Goal: Task Accomplishment & Management: Use online tool/utility

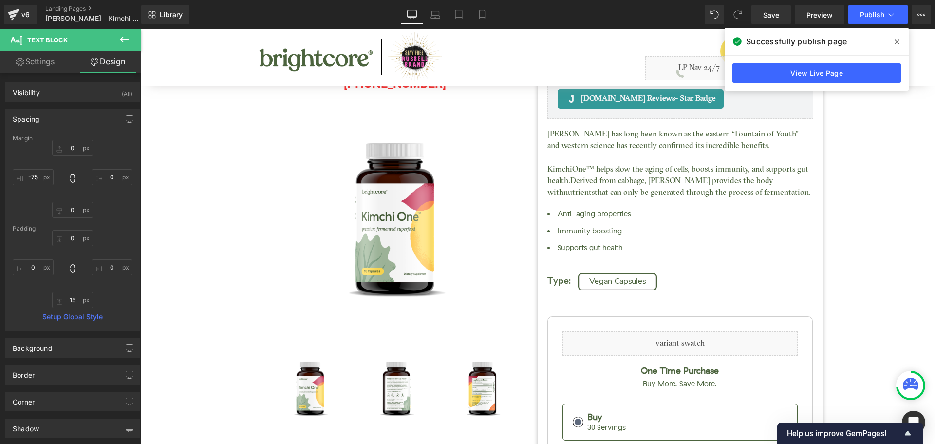
click at [899, 40] on icon at bounding box center [897, 41] width 5 height 5
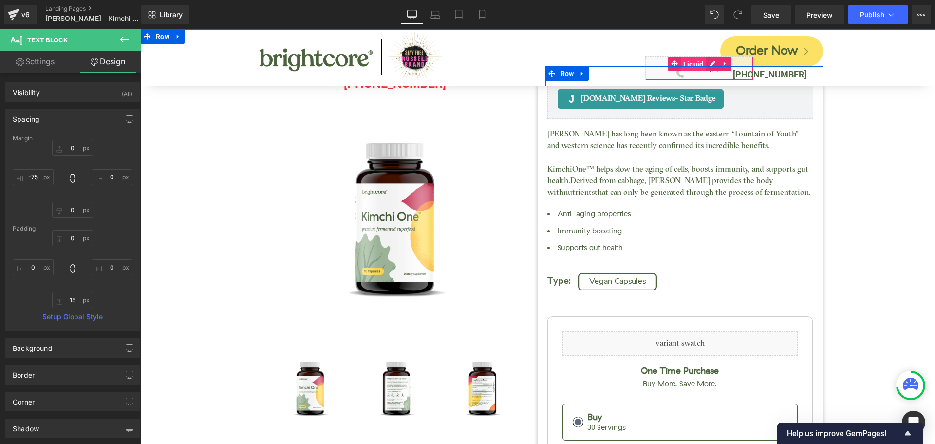
click at [689, 61] on span "Liquid" at bounding box center [693, 64] width 25 height 15
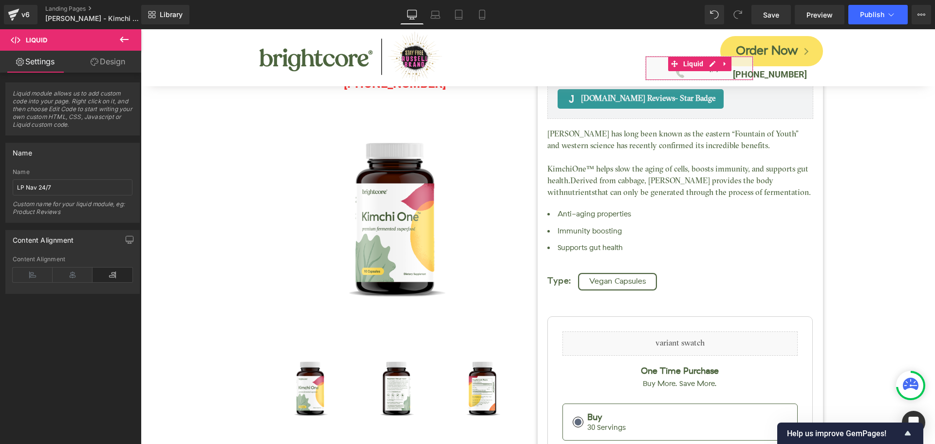
click at [102, 58] on link "Design" at bounding box center [108, 62] width 71 height 22
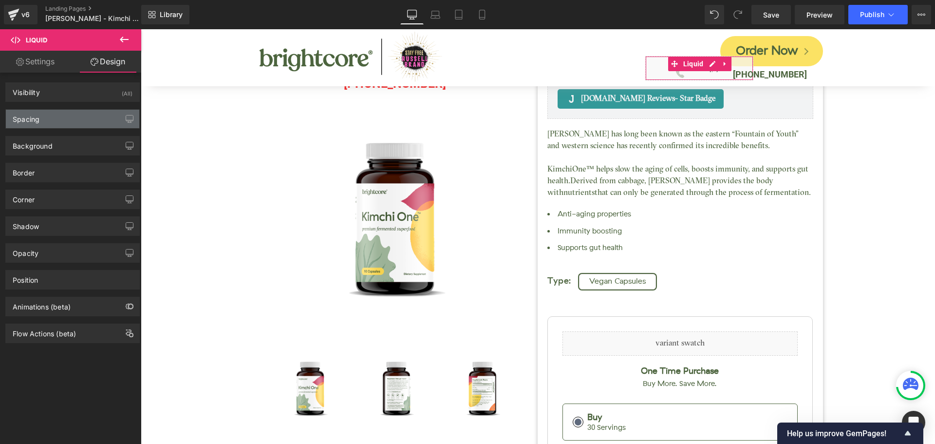
click at [56, 114] on div "Spacing" at bounding box center [72, 119] width 133 height 19
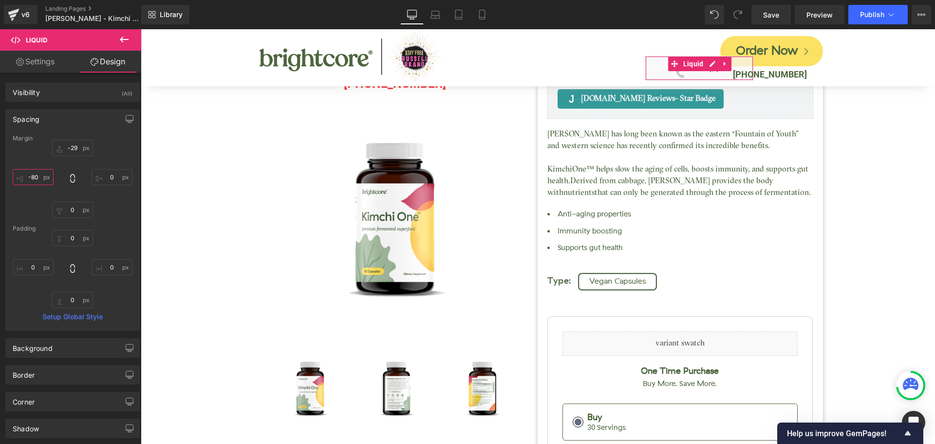
click at [36, 175] on input "-80" at bounding box center [33, 177] width 41 height 16
type input "0-"
type input "1"
click at [770, 15] on span "Save" at bounding box center [771, 15] width 16 height 10
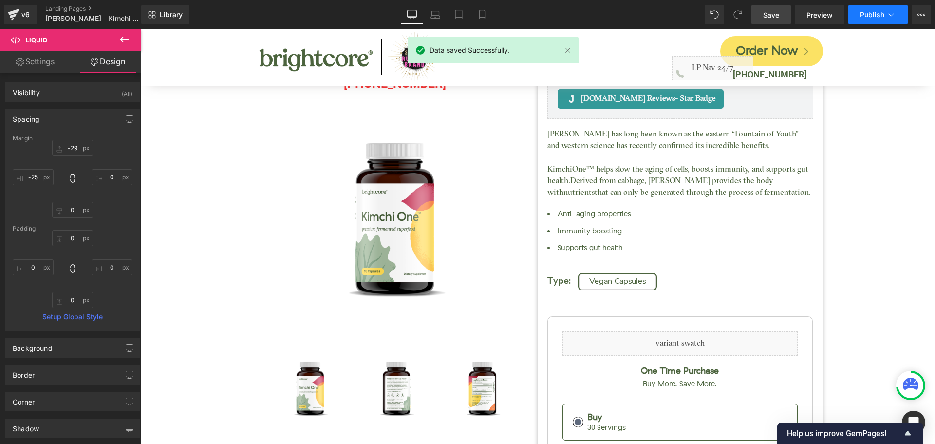
click at [869, 19] on button "Publish" at bounding box center [878, 14] width 59 height 19
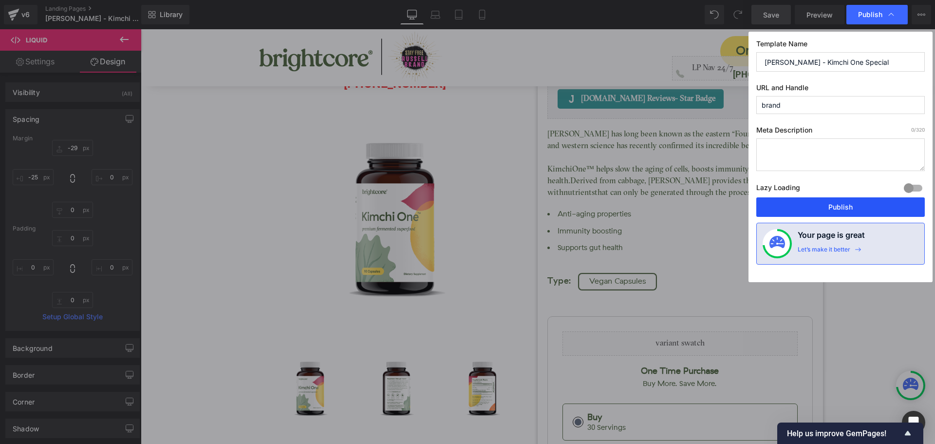
drag, startPoint x: 865, startPoint y: 198, endPoint x: 725, endPoint y: 151, distance: 147.7
click at [865, 198] on button "Publish" at bounding box center [841, 206] width 169 height 19
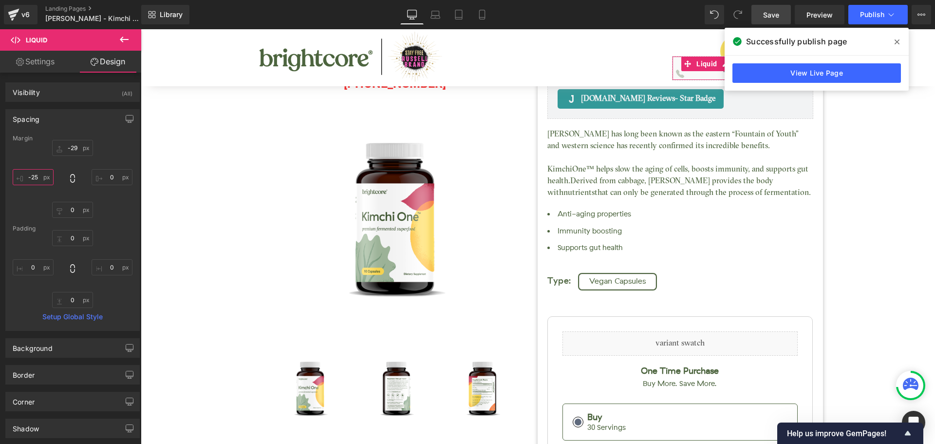
drag, startPoint x: 35, startPoint y: 182, endPoint x: 55, endPoint y: 178, distance: 20.3
click at [35, 181] on input "-25" at bounding box center [33, 177] width 41 height 16
type input "0"
click at [779, 18] on span "Save" at bounding box center [771, 15] width 16 height 10
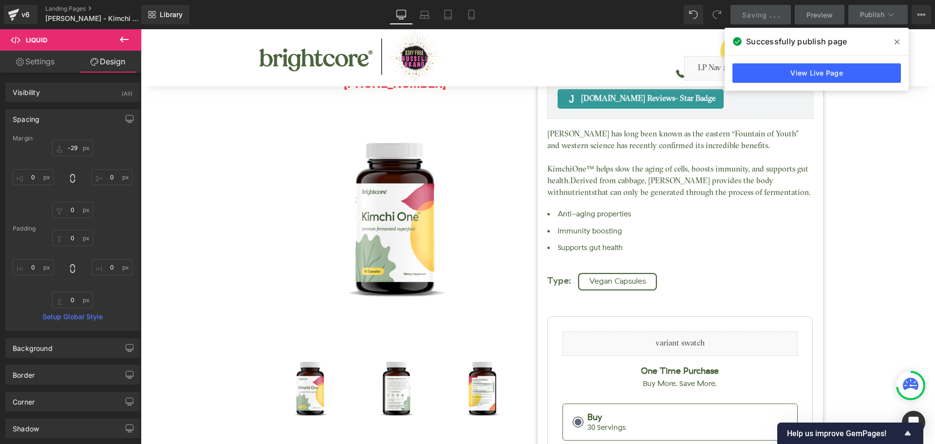
click at [895, 40] on icon at bounding box center [897, 42] width 5 height 8
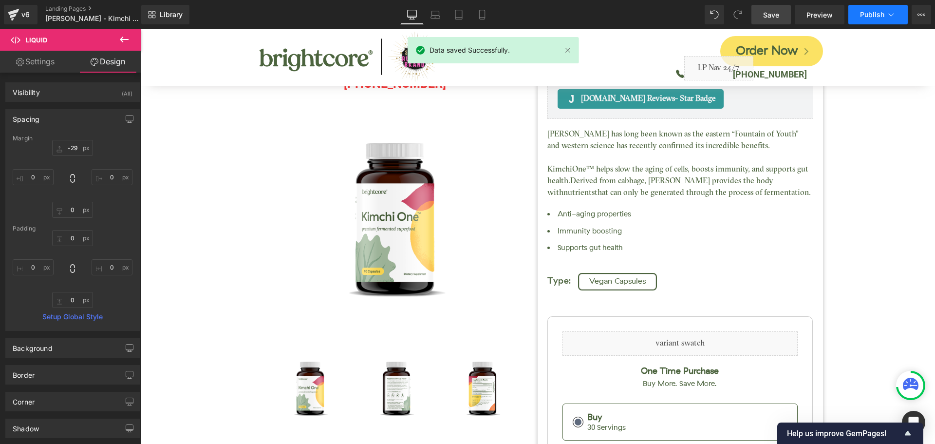
click at [881, 19] on button "Publish" at bounding box center [878, 14] width 59 height 19
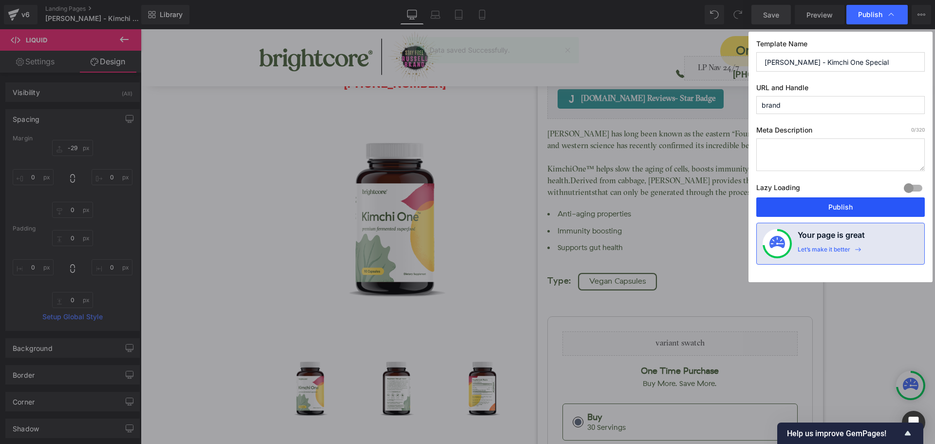
click at [864, 204] on button "Publish" at bounding box center [841, 206] width 169 height 19
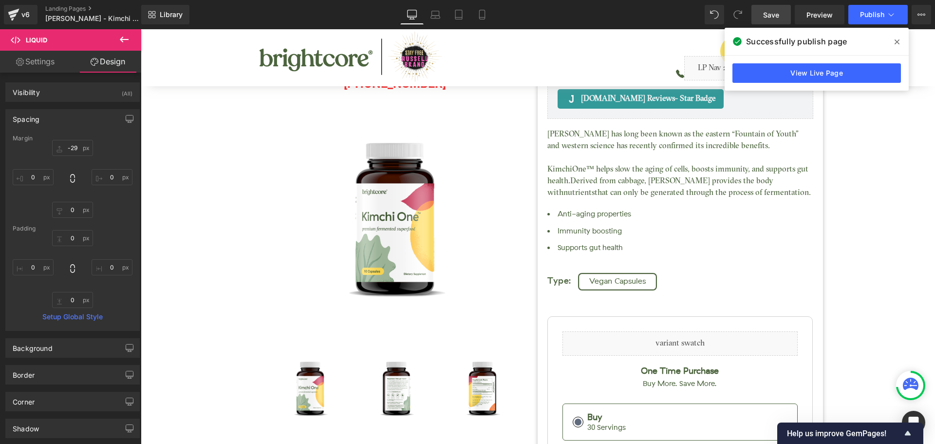
click at [899, 43] on icon at bounding box center [897, 41] width 5 height 5
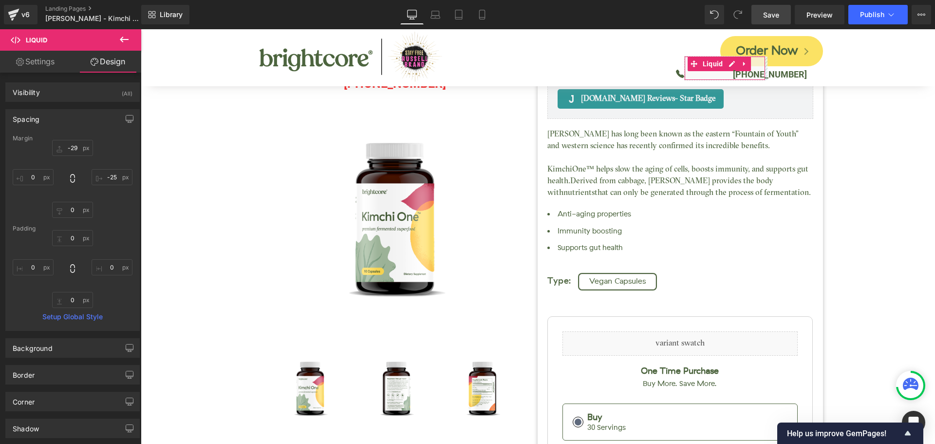
click at [782, 19] on link "Save" at bounding box center [771, 14] width 39 height 19
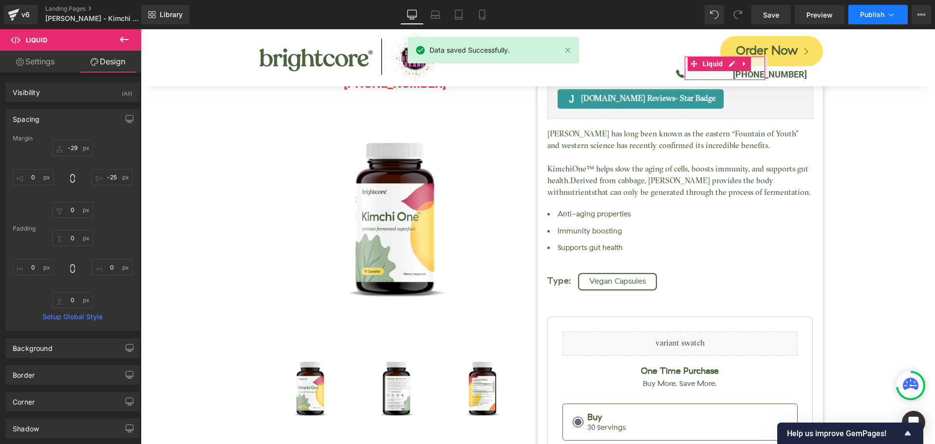
click at [875, 16] on span "Publish" at bounding box center [872, 15] width 24 height 8
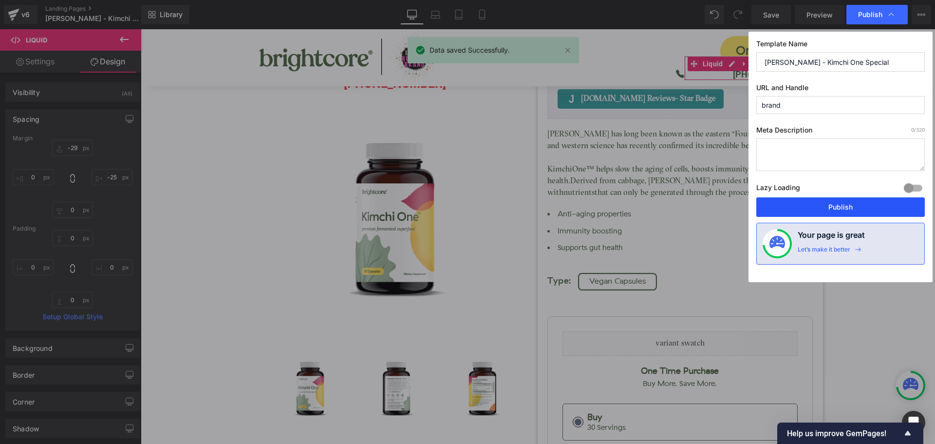
click at [862, 207] on button "Publish" at bounding box center [841, 206] width 169 height 19
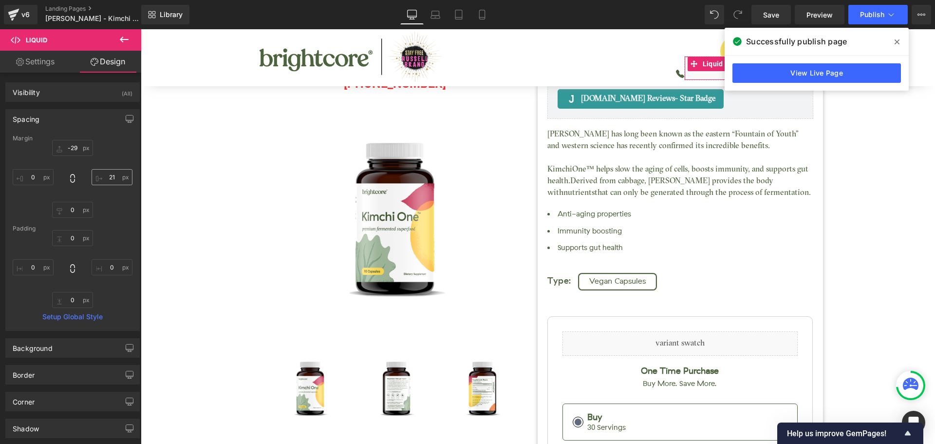
type input "21"
drag, startPoint x: 757, startPoint y: 14, endPoint x: 897, endPoint y: 44, distance: 144.0
click at [897, 44] on icon at bounding box center [897, 42] width 5 height 8
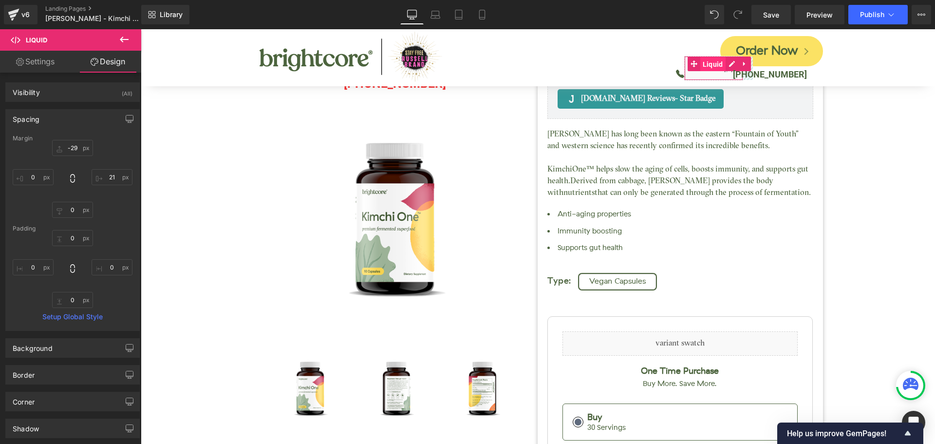
click at [708, 68] on span "Liquid" at bounding box center [713, 64] width 25 height 15
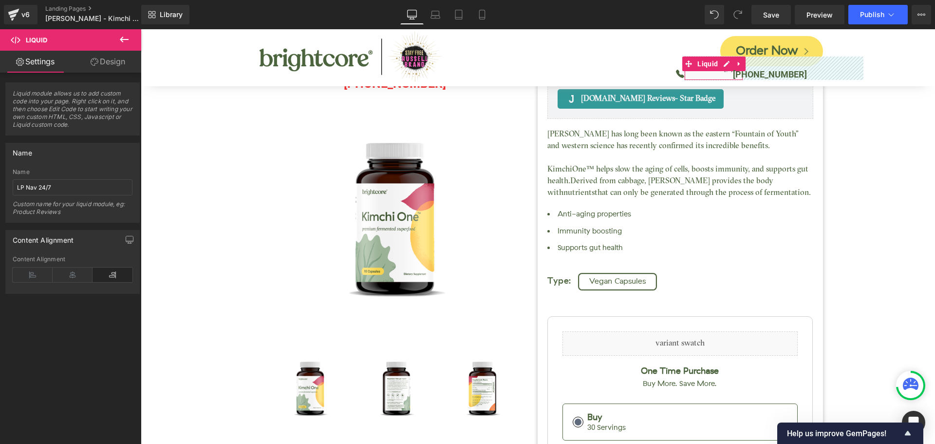
click at [108, 59] on link "Design" at bounding box center [108, 62] width 71 height 22
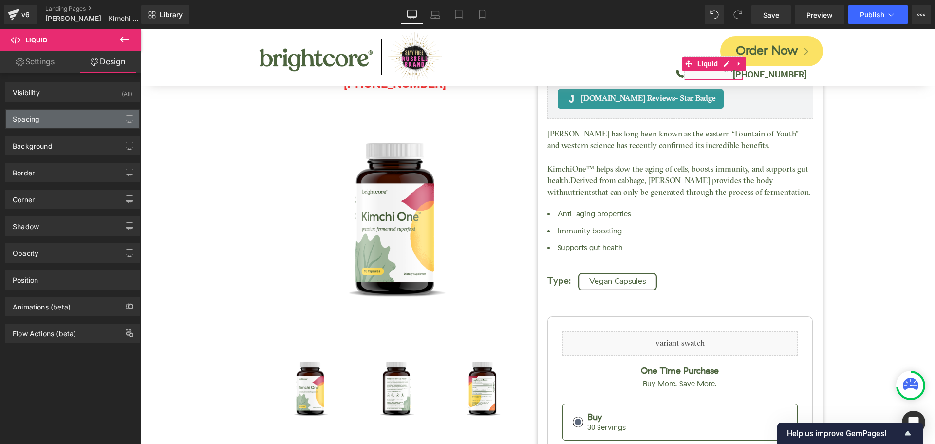
type input "-29"
type input "21"
type input "0"
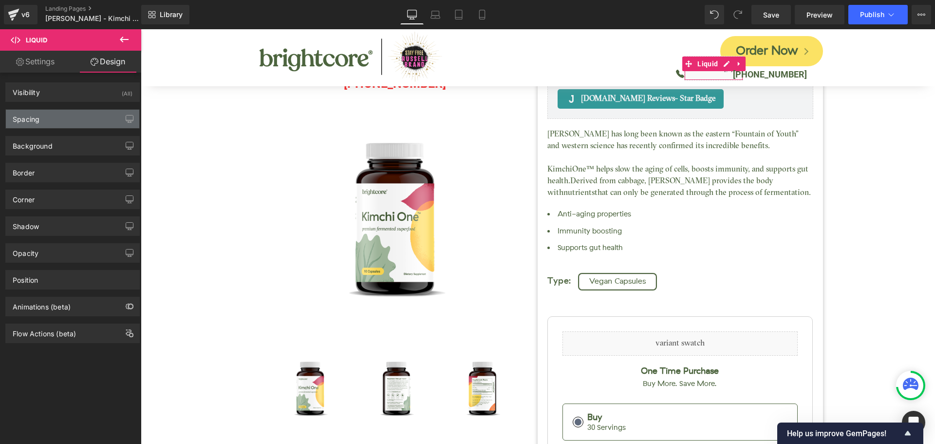
type input "0"
click at [59, 120] on div "Spacing" at bounding box center [72, 119] width 133 height 19
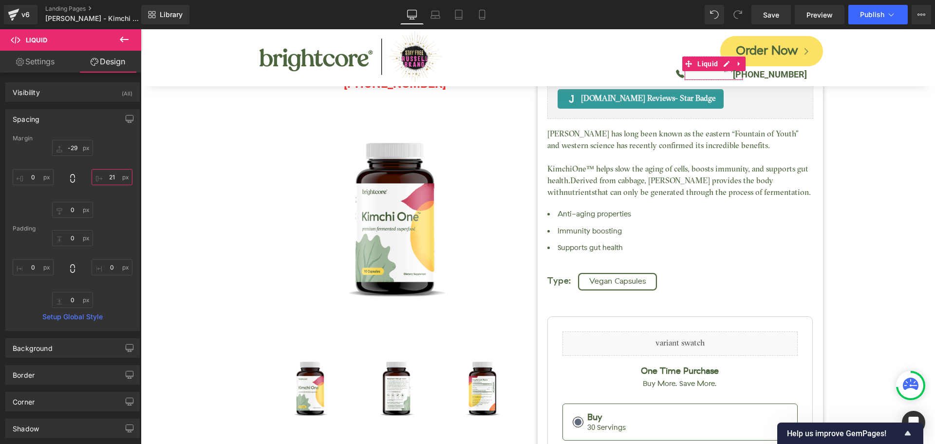
drag, startPoint x: 109, startPoint y: 176, endPoint x: 31, endPoint y: 145, distance: 84.4
click at [109, 176] on input "21" at bounding box center [112, 177] width 41 height 16
click at [768, 19] on span "Save" at bounding box center [771, 15] width 16 height 10
click at [102, 178] on input "-15" at bounding box center [112, 177] width 41 height 16
type input "-"
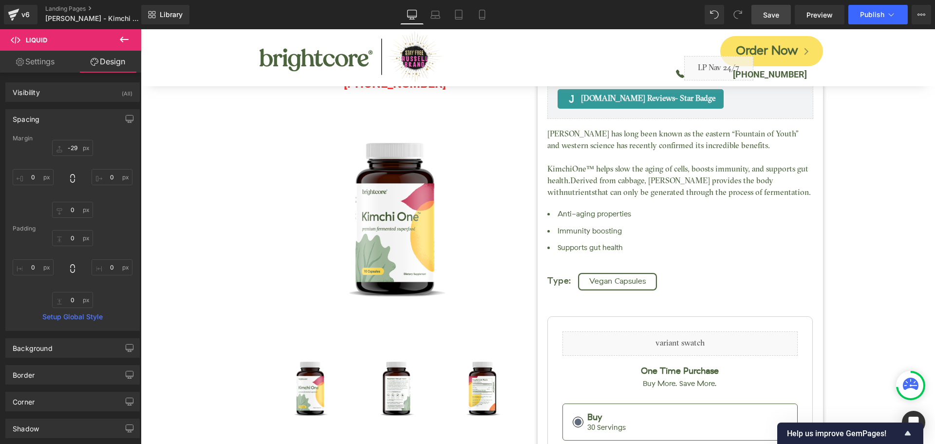
click at [768, 18] on span "Save" at bounding box center [771, 15] width 16 height 10
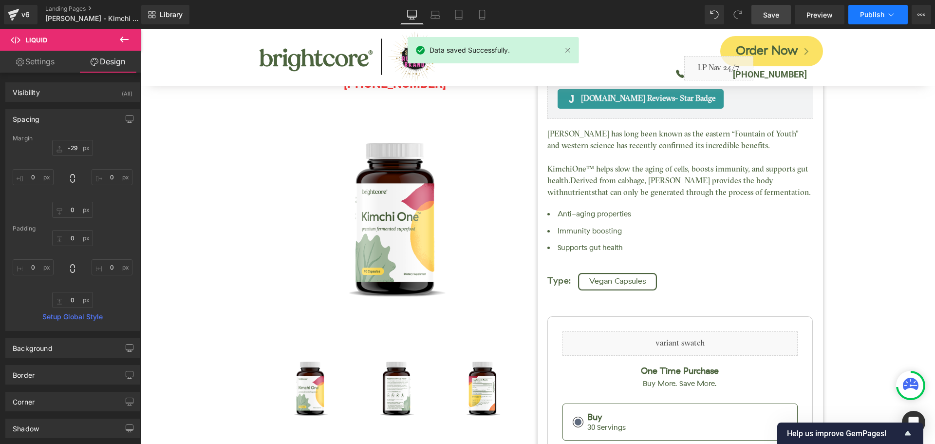
click at [879, 16] on span "Publish" at bounding box center [872, 15] width 24 height 8
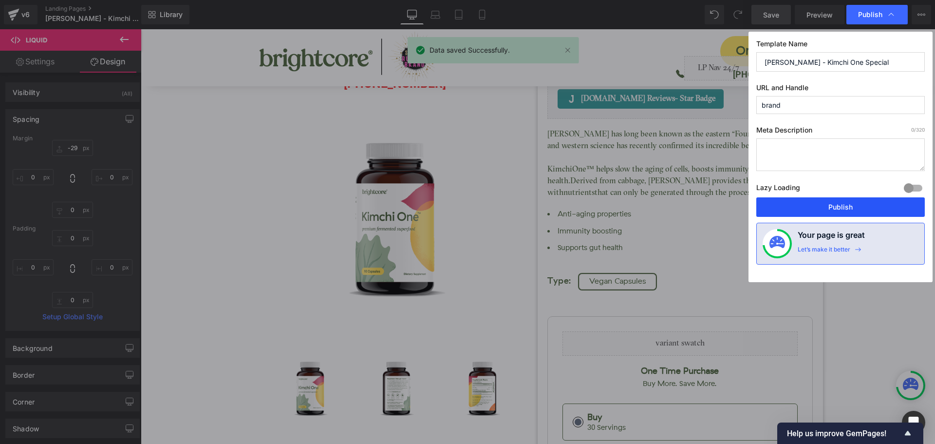
click at [863, 212] on button "Publish" at bounding box center [841, 206] width 169 height 19
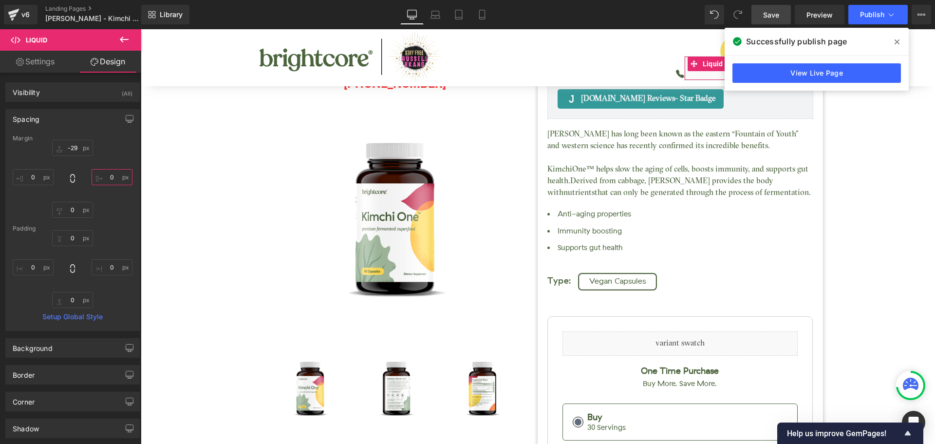
drag, startPoint x: 109, startPoint y: 175, endPoint x: 132, endPoint y: 175, distance: 22.9
click at [113, 175] on input "text" at bounding box center [112, 177] width 41 height 16
click at [785, 13] on link "Save" at bounding box center [771, 14] width 39 height 19
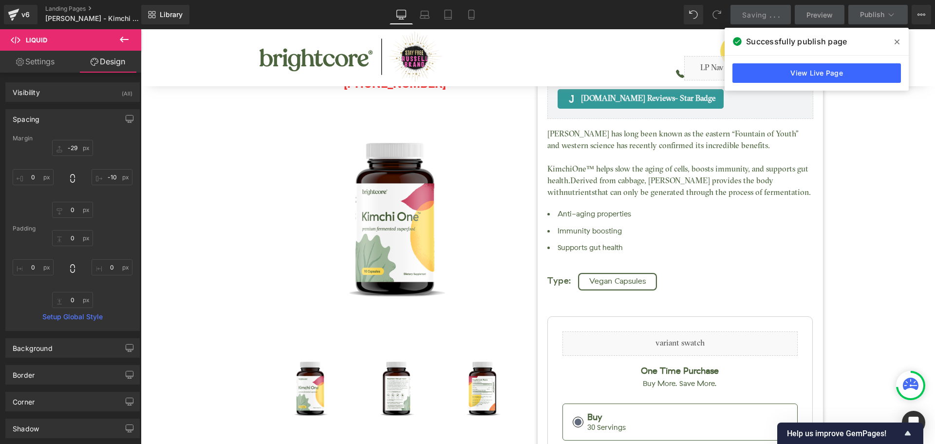
click at [896, 42] on icon at bounding box center [897, 42] width 5 height 8
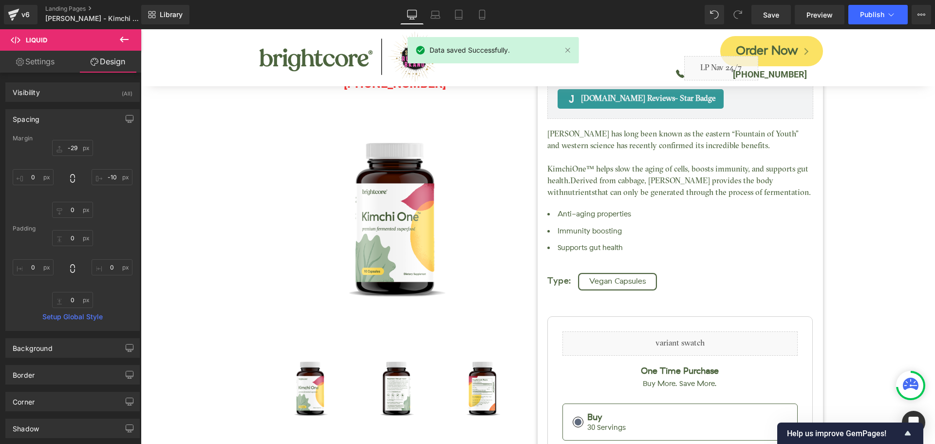
click at [876, 25] on div "Library Desktop Desktop Laptop Tablet Mobile Save Preview Publish Scheduled Vie…" at bounding box center [538, 14] width 794 height 29
click at [876, 22] on button "Publish" at bounding box center [878, 14] width 59 height 19
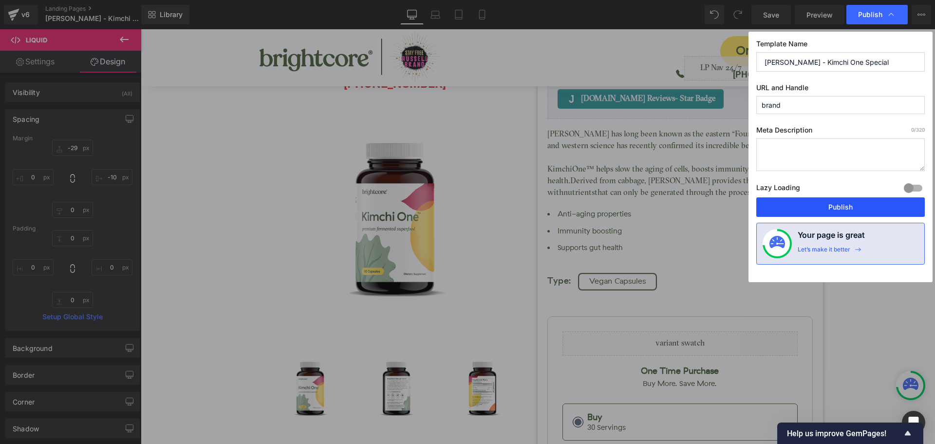
click at [876, 206] on button "Publish" at bounding box center [841, 206] width 169 height 19
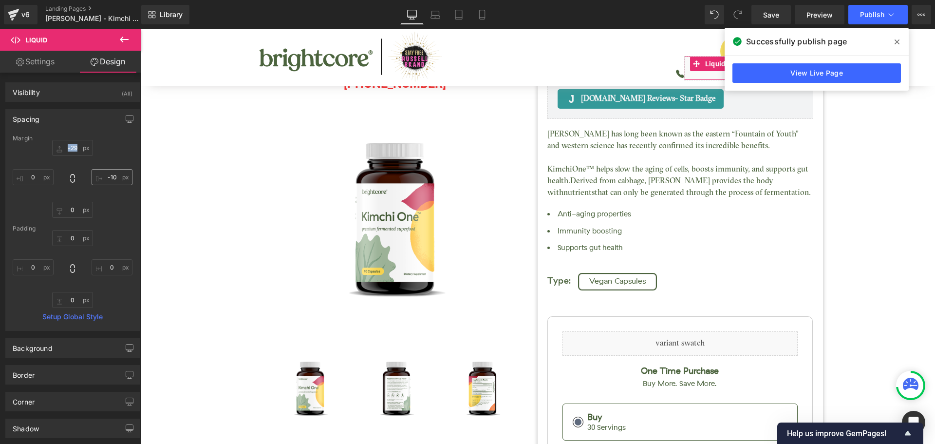
click at [114, 183] on div "-29px -29 -10 -10 0px 0 0px 0" at bounding box center [73, 179] width 120 height 78
click at [114, 176] on input "-10" at bounding box center [112, 177] width 41 height 16
click at [776, 10] on span "Save" at bounding box center [771, 15] width 16 height 10
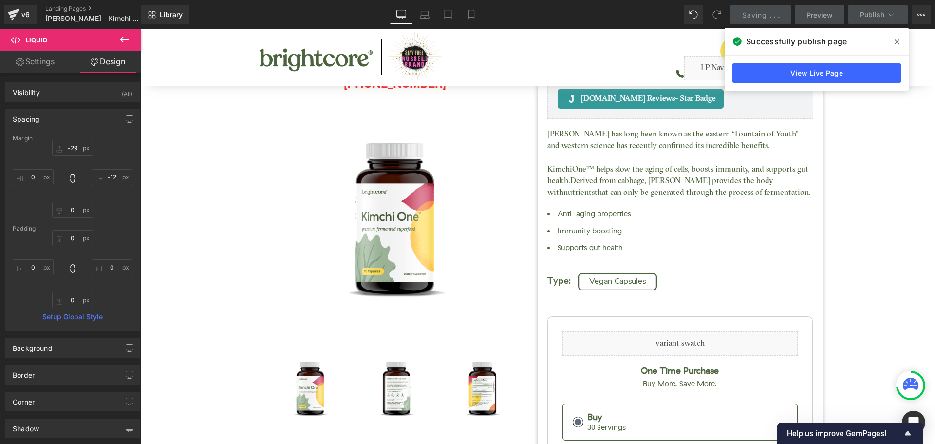
click at [896, 41] on icon at bounding box center [897, 42] width 5 height 8
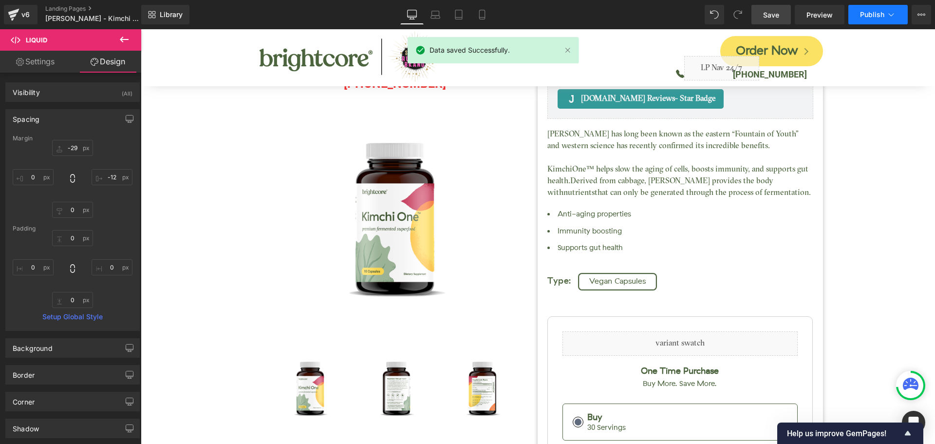
click at [857, 22] on button "Publish" at bounding box center [878, 14] width 59 height 19
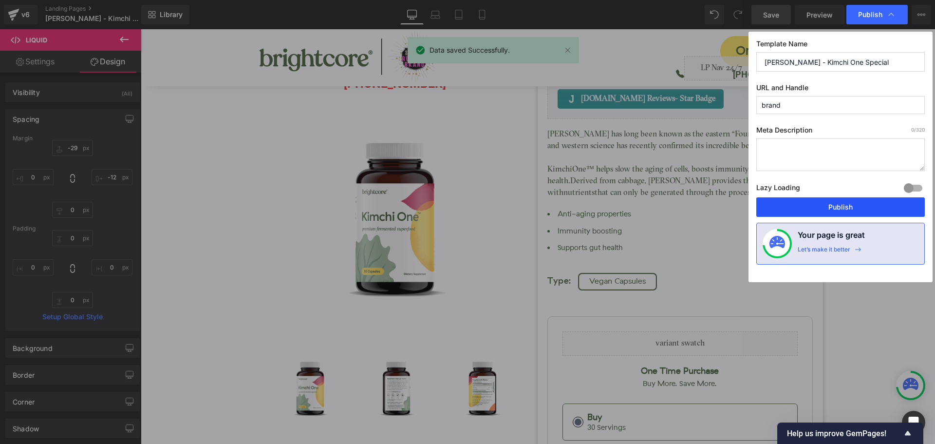
drag, startPoint x: 854, startPoint y: 202, endPoint x: 751, endPoint y: 156, distance: 113.0
click at [854, 202] on button "Publish" at bounding box center [841, 206] width 169 height 19
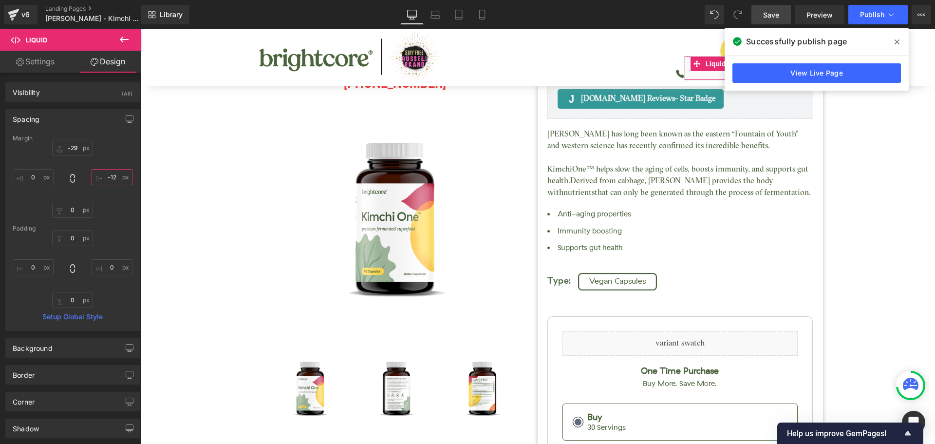
click at [114, 177] on input "-12" at bounding box center [112, 177] width 41 height 16
click at [114, 176] on input "-12" at bounding box center [112, 177] width 41 height 16
click at [778, 22] on link "Save" at bounding box center [771, 14] width 39 height 19
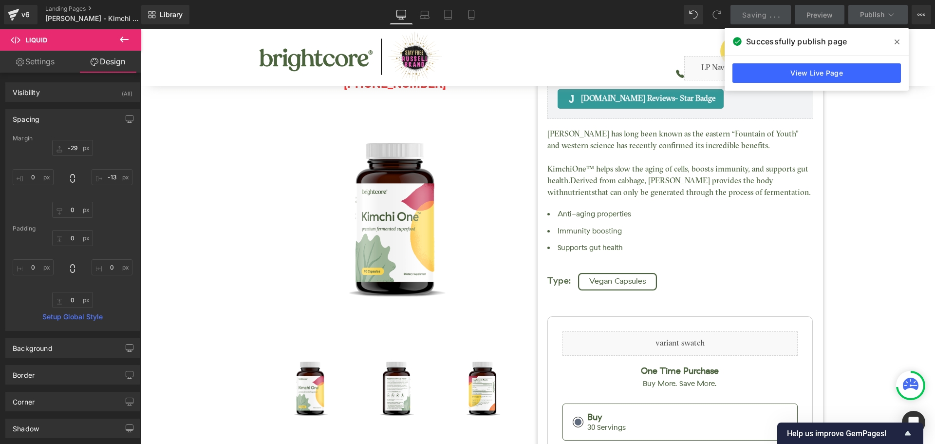
click at [896, 40] on icon at bounding box center [897, 41] width 5 height 5
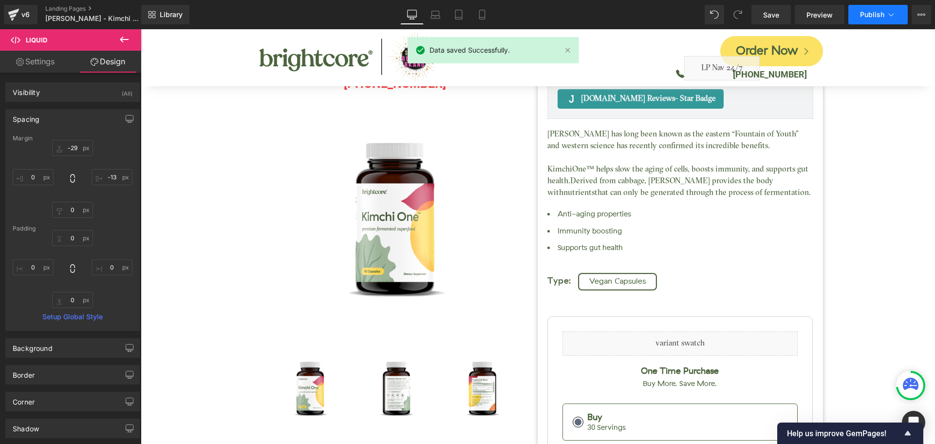
click at [872, 19] on button "Publish" at bounding box center [878, 14] width 59 height 19
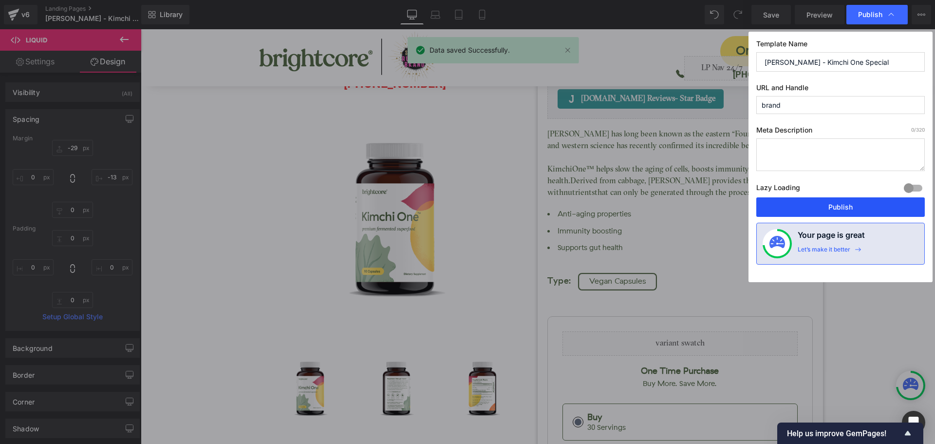
click at [885, 213] on button "Publish" at bounding box center [841, 206] width 169 height 19
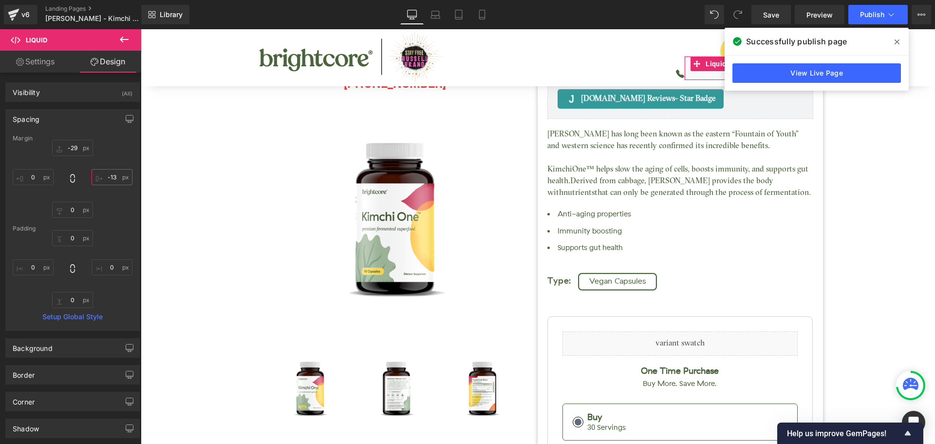
click at [116, 176] on input "-13" at bounding box center [112, 177] width 41 height 16
click at [765, 19] on span "Save" at bounding box center [771, 15] width 16 height 10
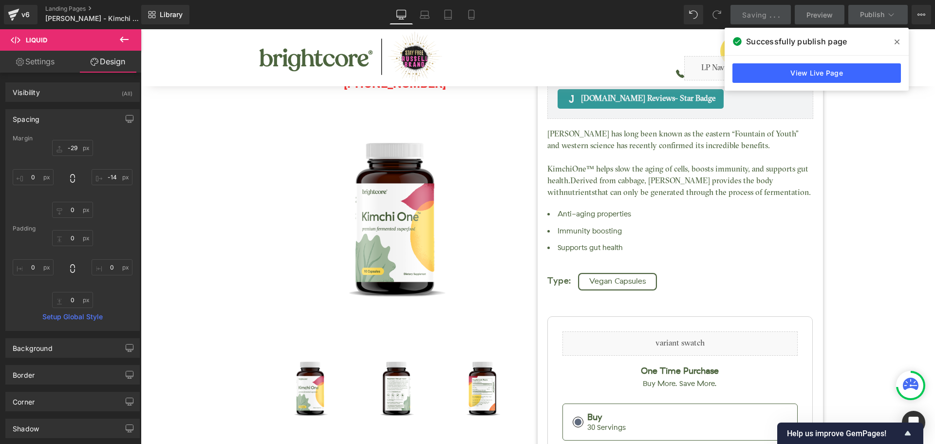
click at [897, 41] on icon at bounding box center [897, 41] width 5 height 5
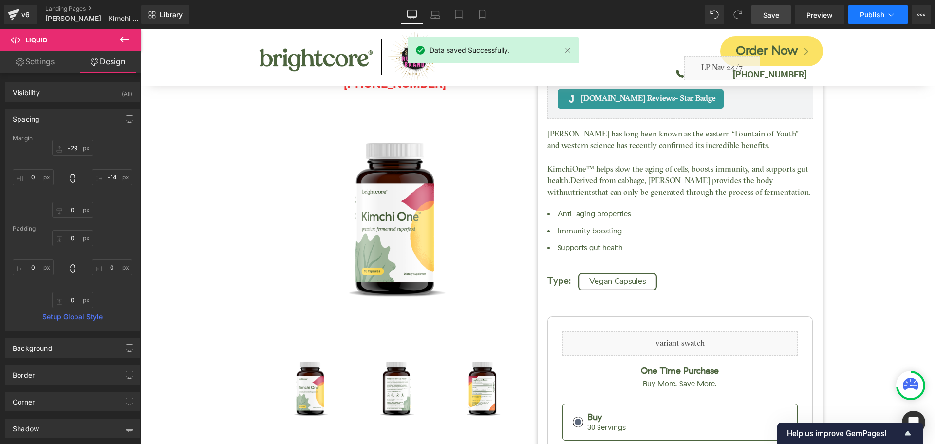
click at [871, 22] on button "Publish" at bounding box center [878, 14] width 59 height 19
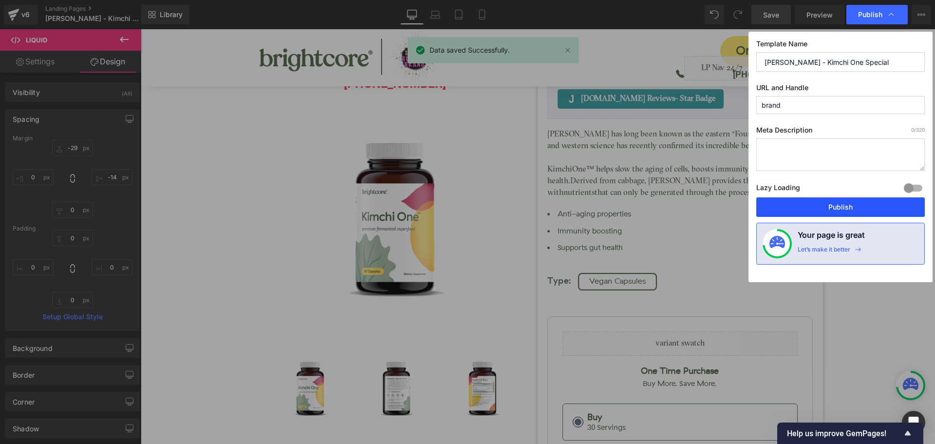
drag, startPoint x: 859, startPoint y: 204, endPoint x: 713, endPoint y: 160, distance: 152.9
click at [859, 204] on button "Publish" at bounding box center [841, 206] width 169 height 19
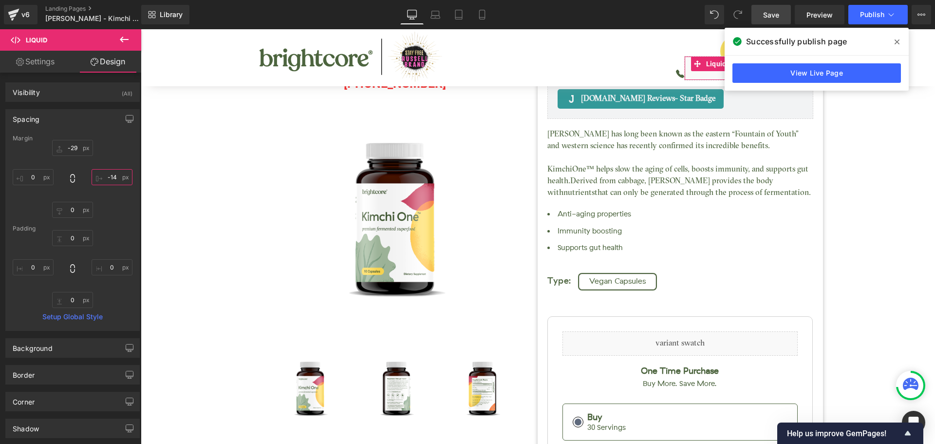
click at [112, 180] on input "-14" at bounding box center [112, 177] width 41 height 16
type input "-15"
click at [756, 25] on div "Library Desktop Desktop Laptop Tablet Mobile Save Preview Publish Scheduled Vie…" at bounding box center [538, 14] width 794 height 29
click at [769, 17] on span "Save" at bounding box center [771, 15] width 16 height 10
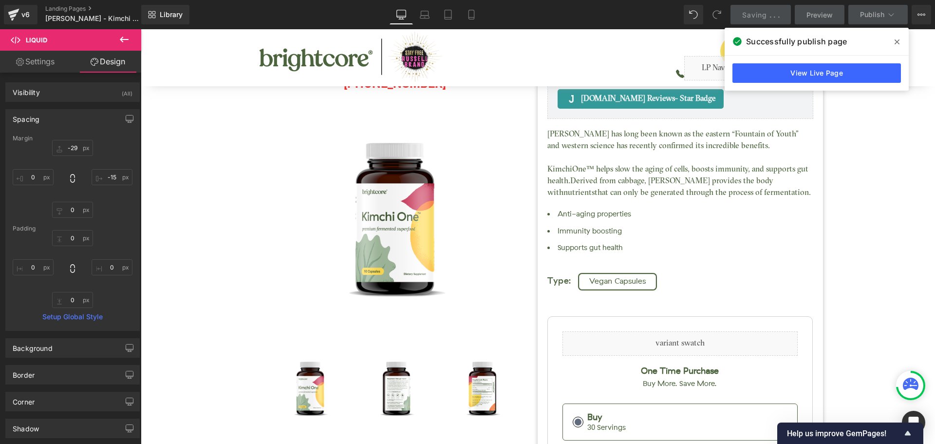
click at [895, 41] on icon at bounding box center [897, 42] width 5 height 8
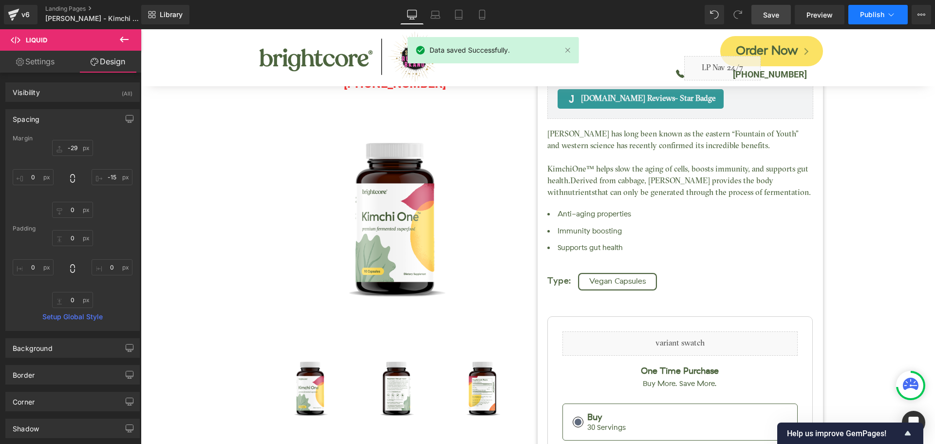
click at [884, 19] on button "Publish" at bounding box center [878, 14] width 59 height 19
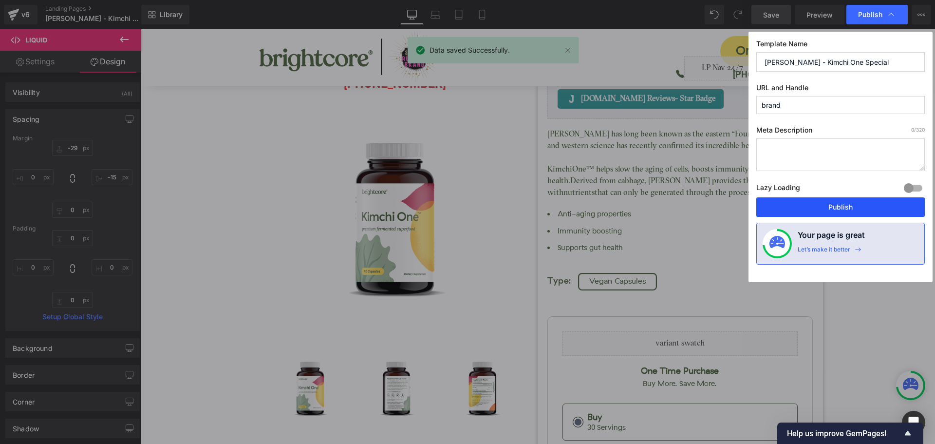
click at [870, 205] on button "Publish" at bounding box center [841, 206] width 169 height 19
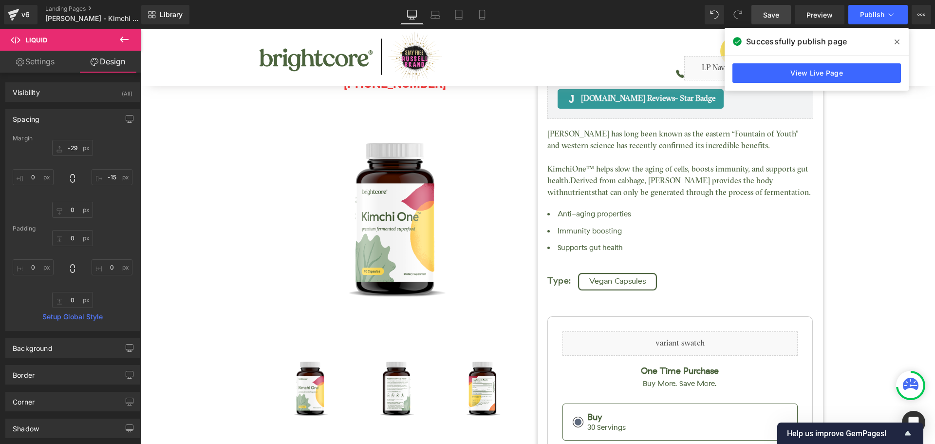
click at [896, 41] on icon at bounding box center [897, 42] width 5 height 8
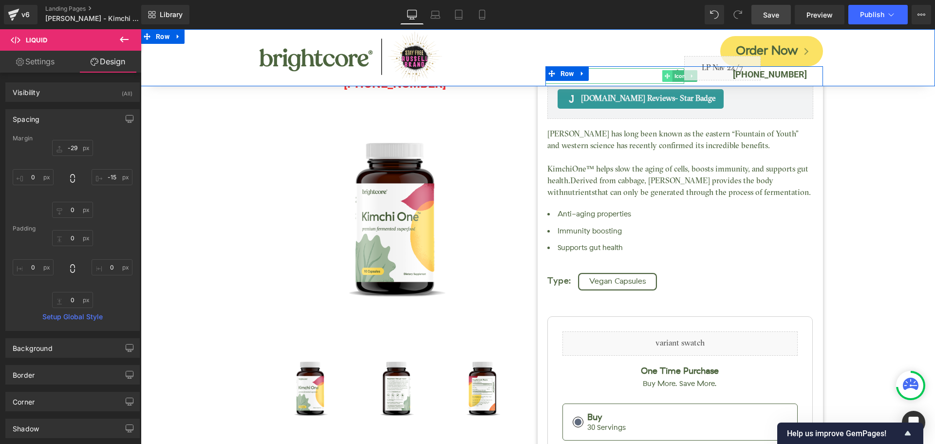
click at [666, 74] on icon at bounding box center [667, 76] width 5 height 6
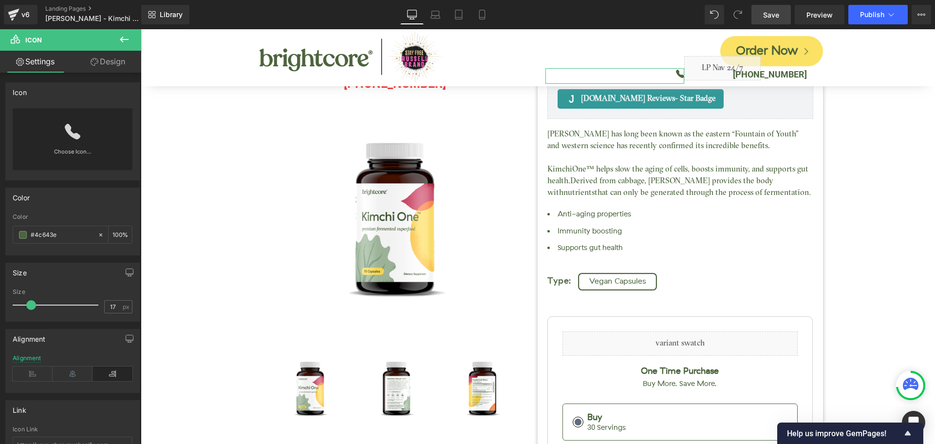
click at [95, 66] on link "Design" at bounding box center [108, 62] width 71 height 22
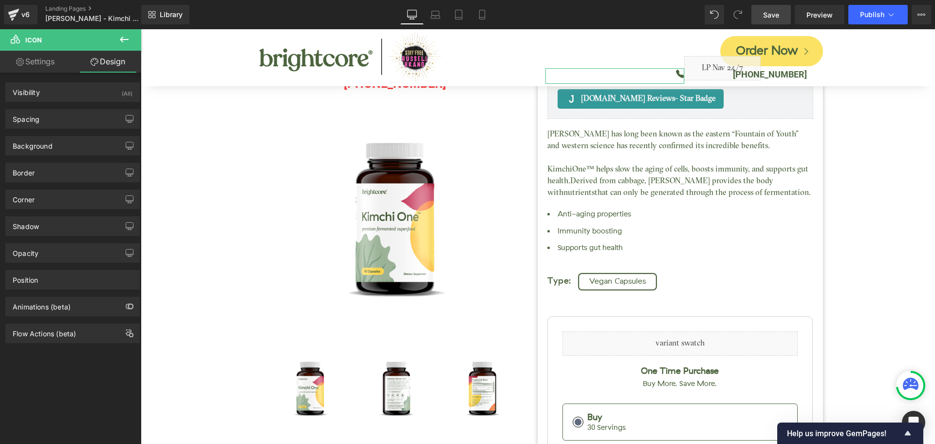
click at [58, 106] on div "Spacing [GEOGRAPHIC_DATA] -4px -4 0px 0 0px 0 0px 0 [GEOGRAPHIC_DATA] 0px 0 0px…" at bounding box center [73, 115] width 146 height 27
click at [53, 116] on div "Spacing" at bounding box center [72, 119] width 133 height 19
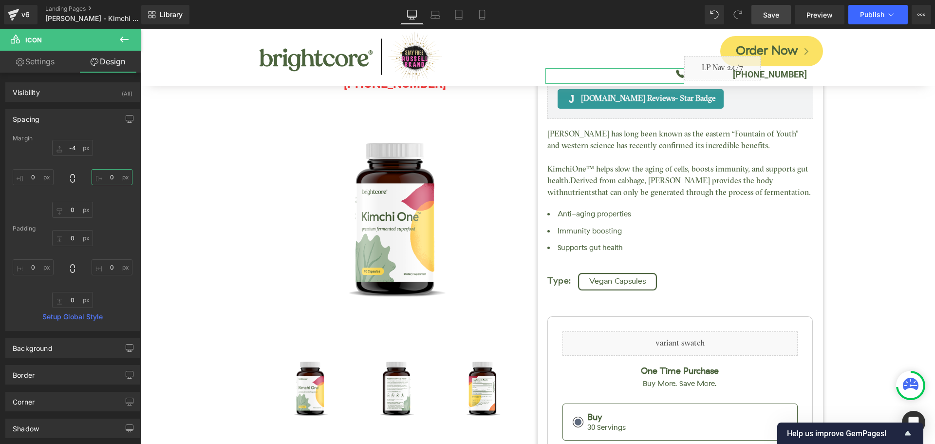
click at [106, 179] on input "0" at bounding box center [112, 177] width 41 height 16
click at [784, 20] on link "Save" at bounding box center [771, 14] width 39 height 19
click at [867, 17] on span "Publish" at bounding box center [872, 15] width 24 height 8
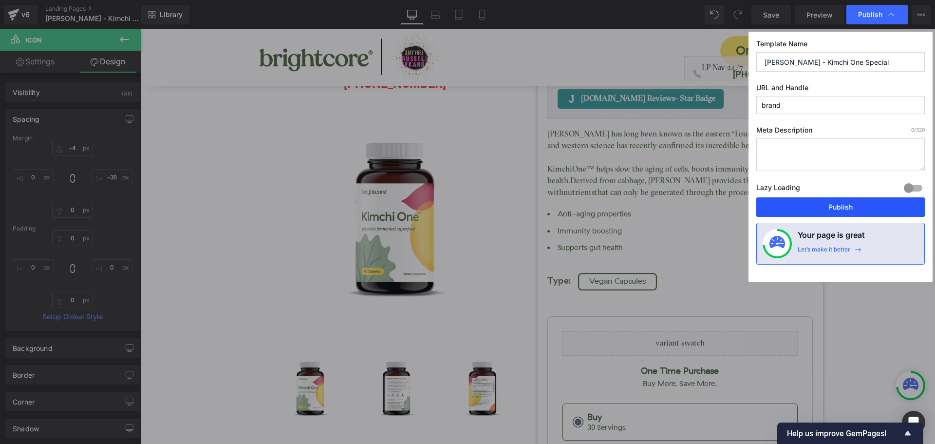
click at [871, 204] on button "Publish" at bounding box center [841, 206] width 169 height 19
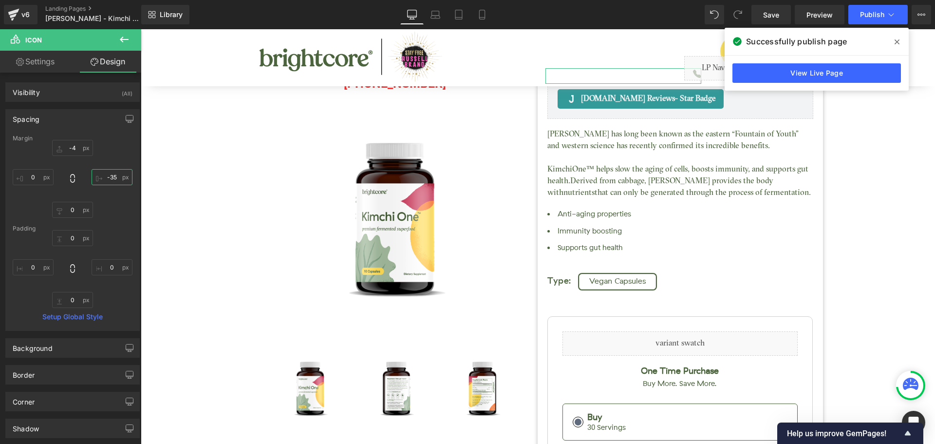
click at [119, 178] on input "-35" at bounding box center [112, 177] width 41 height 16
click at [116, 177] on input "-35" at bounding box center [112, 177] width 41 height 16
click at [110, 177] on input "-35" at bounding box center [112, 177] width 41 height 16
click at [767, 17] on span "Save" at bounding box center [771, 15] width 16 height 10
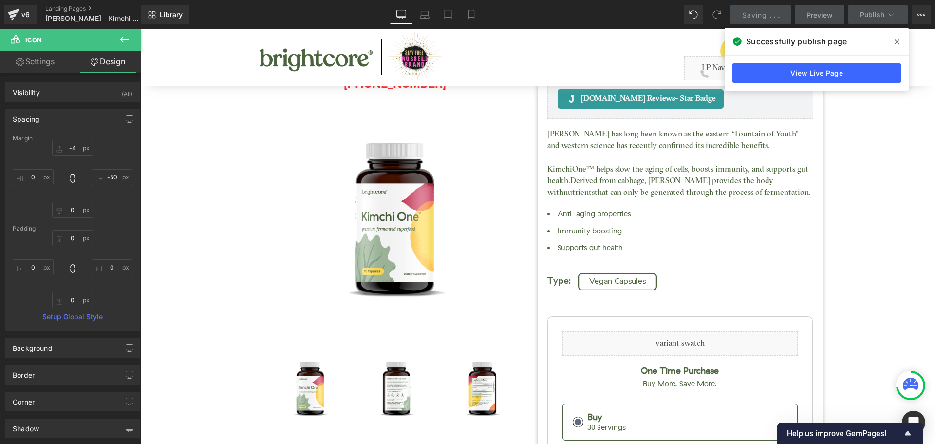
click at [896, 40] on icon at bounding box center [897, 41] width 5 height 5
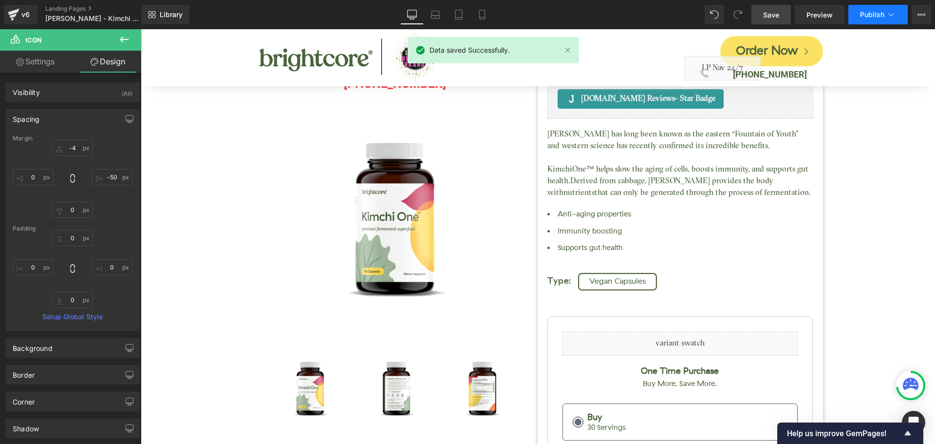
click at [872, 18] on span "Publish" at bounding box center [872, 15] width 24 height 8
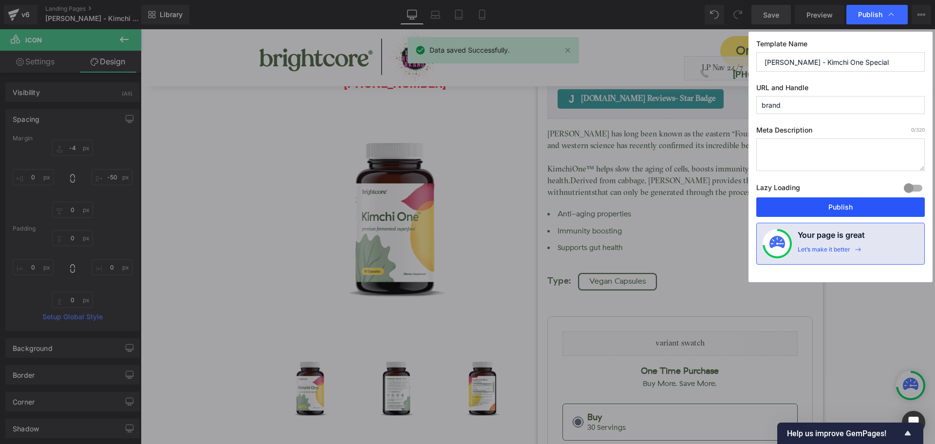
click at [884, 200] on button "Publish" at bounding box center [841, 206] width 169 height 19
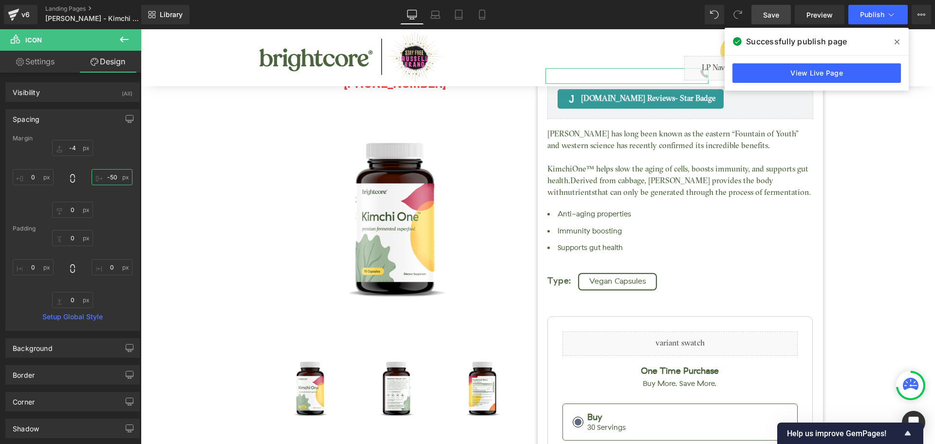
click at [109, 175] on input "-50" at bounding box center [112, 177] width 41 height 16
click at [770, 12] on span "Save" at bounding box center [771, 15] width 16 height 10
click at [896, 39] on icon at bounding box center [897, 42] width 5 height 8
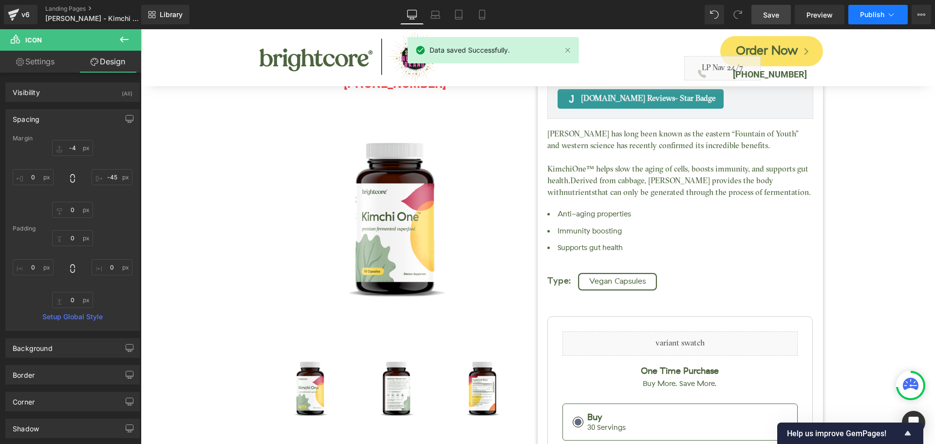
click at [865, 16] on span "Publish" at bounding box center [872, 15] width 24 height 8
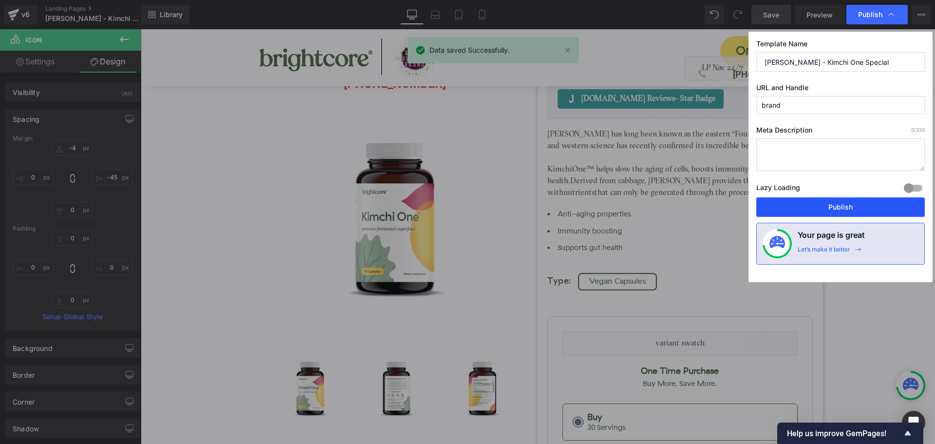
drag, startPoint x: 853, startPoint y: 209, endPoint x: 713, endPoint y: 176, distance: 144.5
click at [853, 209] on button "Publish" at bounding box center [841, 206] width 169 height 19
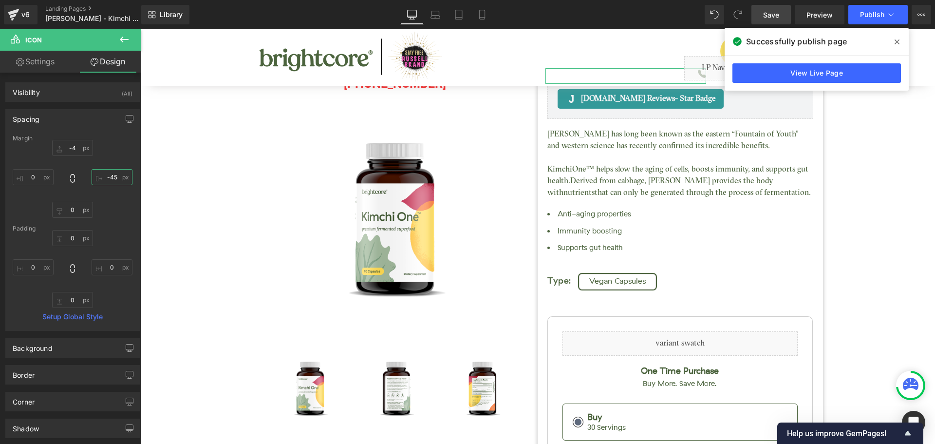
click at [115, 178] on input "-45" at bounding box center [112, 177] width 41 height 16
type input "-47"
click at [772, 13] on span "Save" at bounding box center [771, 15] width 16 height 10
click at [897, 39] on icon at bounding box center [897, 42] width 5 height 8
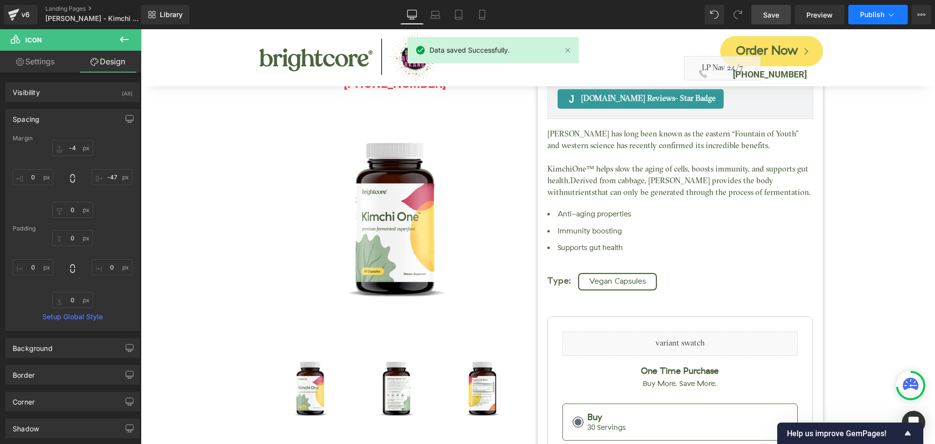
click at [873, 13] on span "Publish" at bounding box center [872, 15] width 24 height 8
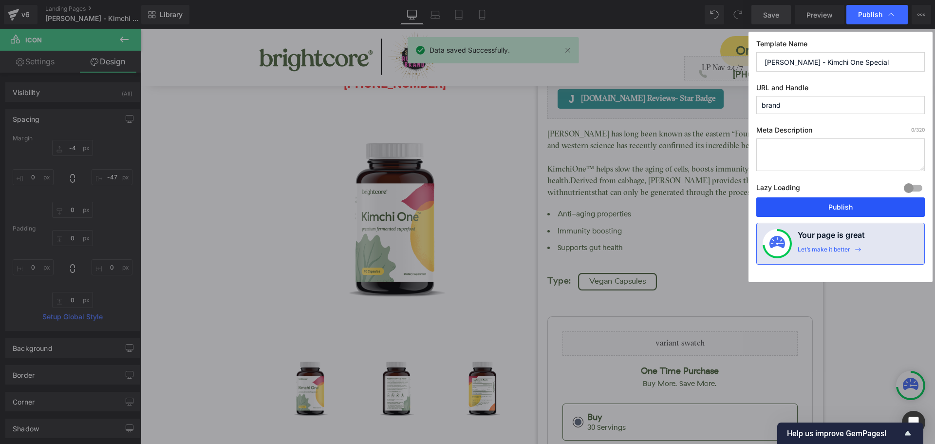
click at [877, 200] on button "Publish" at bounding box center [841, 206] width 169 height 19
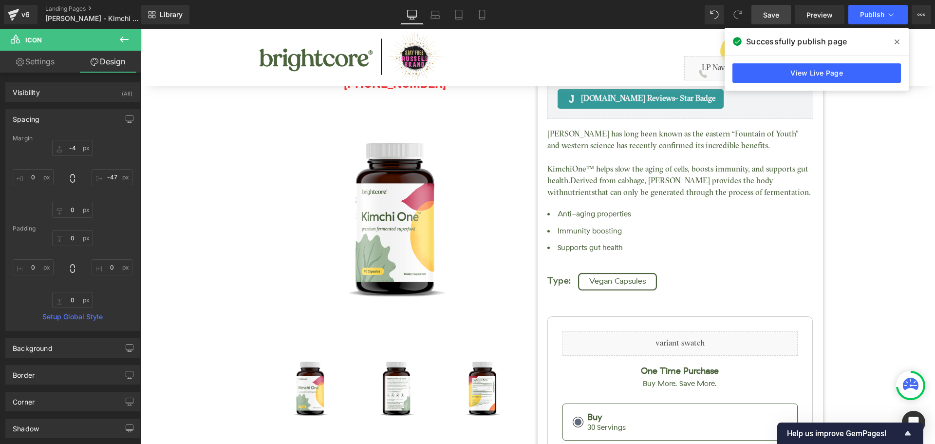
click at [898, 45] on icon at bounding box center [897, 42] width 5 height 8
